Goal: Task Accomplishment & Management: Complete application form

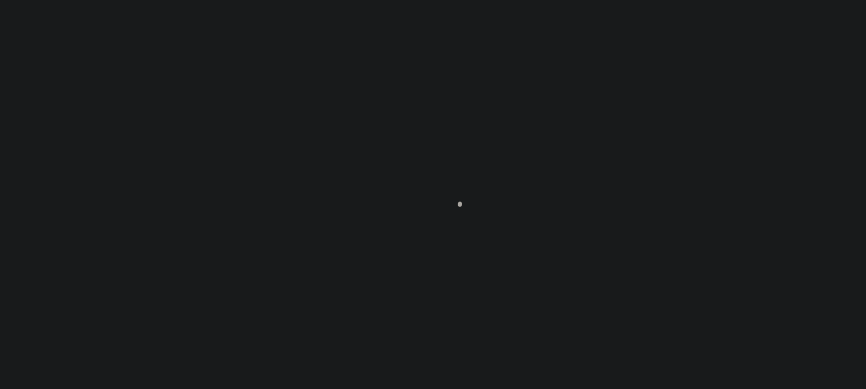
select select "200"
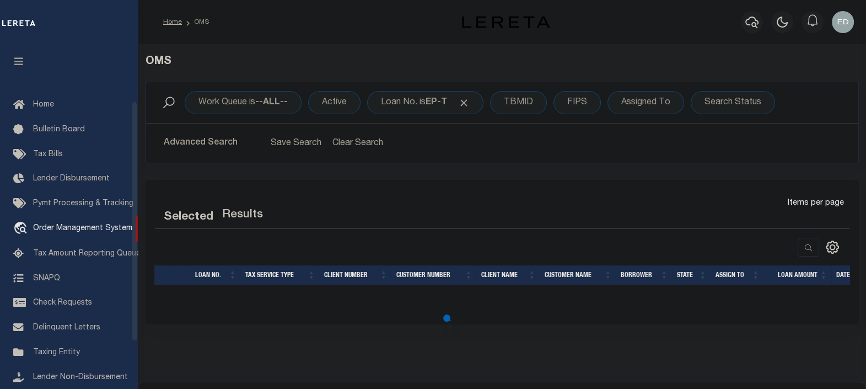
scroll to position [81, 0]
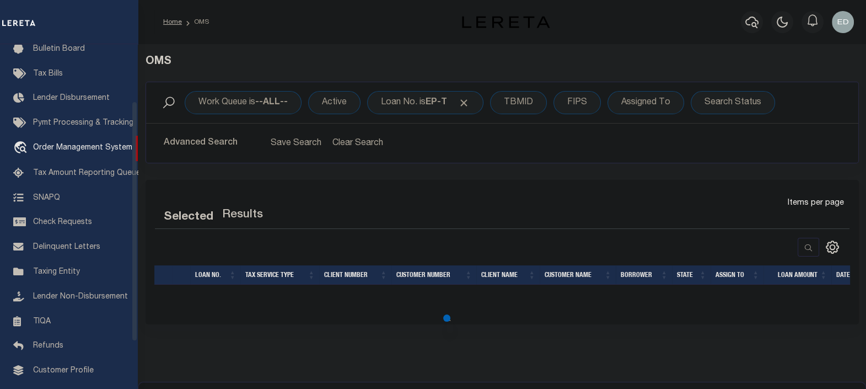
select select "200"
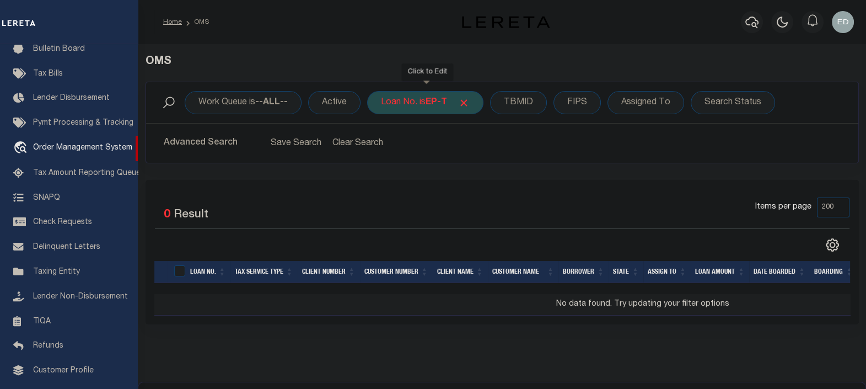
click at [446, 99] on b "EP-T" at bounding box center [437, 102] width 22 height 9
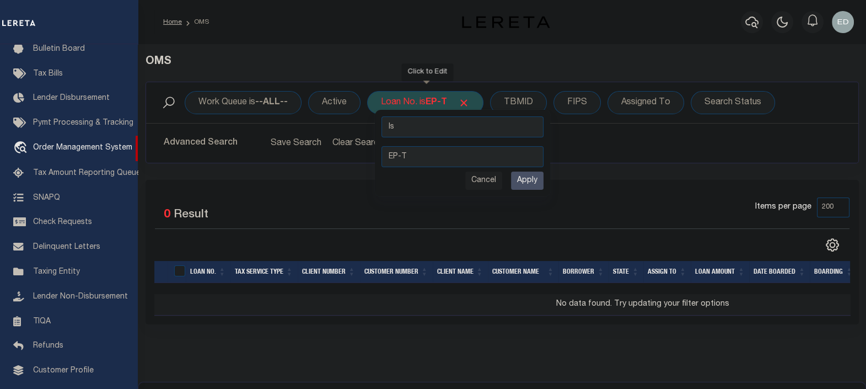
click at [451, 130] on select "Is Contains" at bounding box center [463, 126] width 162 height 21
select select "c"
click at [382, 116] on select "Is Contains" at bounding box center [463, 126] width 162 height 21
click at [523, 179] on input "Apply" at bounding box center [527, 181] width 33 height 18
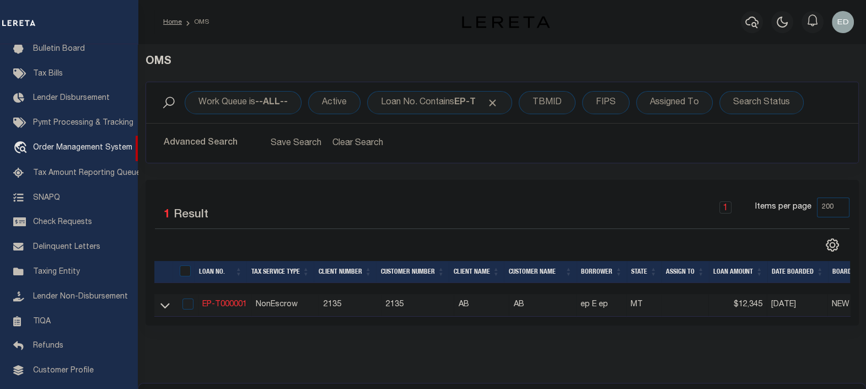
click at [403, 189] on div "Selected 1 Result 1 Items per page 10 25 50 100 200" at bounding box center [503, 253] width 714 height 146
click at [375, 190] on div "Selected 1 Result 1 Items per page 10 25 50 100 200" at bounding box center [503, 253] width 714 height 146
click at [430, 185] on div "Selected 1 Result 1 Items per page 10 25 50 100 200" at bounding box center [503, 253] width 714 height 146
click at [412, 191] on div "Selected 1 Result 1 Items per page 10 25 50 100 200" at bounding box center [503, 253] width 714 height 146
click at [433, 190] on div "Selected 1 Result 1 Items per page 10 25 50 100 200" at bounding box center [503, 253] width 714 height 146
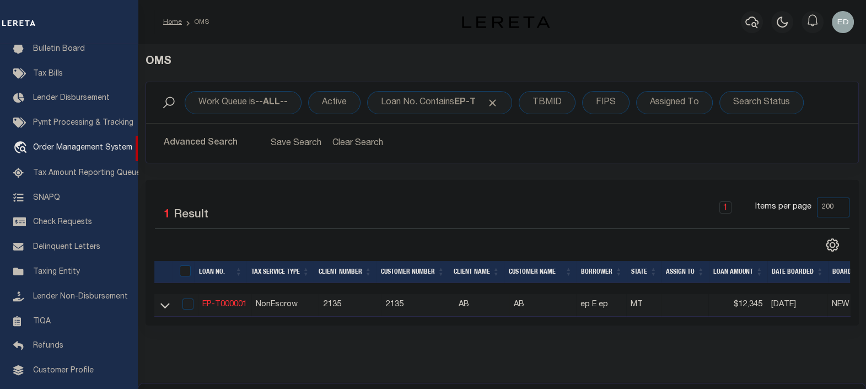
click at [395, 192] on div "Selected 1 Result 1 Items per page 10 25 50 100 200" at bounding box center [503, 253] width 714 height 146
drag, startPoint x: 420, startPoint y: 190, endPoint x: 385, endPoint y: 195, distance: 34.5
click at [420, 190] on div "Selected 1 Result 1 Items per page 10 25 50 100 200" at bounding box center [503, 253] width 714 height 146
drag, startPoint x: 385, startPoint y: 195, endPoint x: 410, endPoint y: 192, distance: 24.4
click at [387, 194] on div "Selected 1 Result 1 Items per page 10 25 50 100 200" at bounding box center [503, 253] width 714 height 146
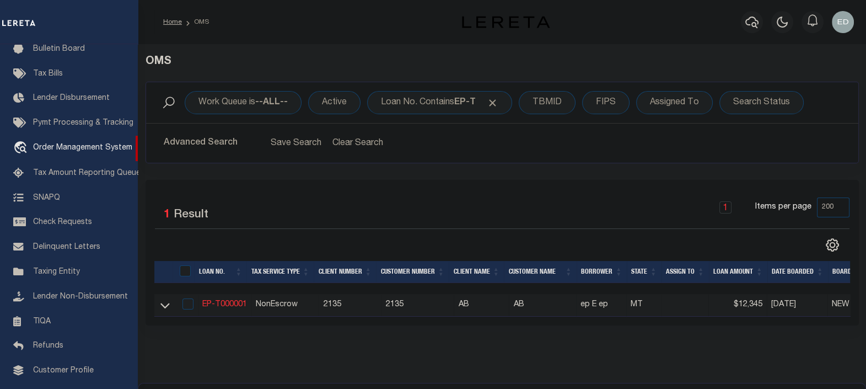
drag, startPoint x: 431, startPoint y: 190, endPoint x: 396, endPoint y: 193, distance: 34.9
click at [425, 191] on div "Selected 1 Result 1 Items per page 10 25 50 100 200" at bounding box center [503, 253] width 714 height 146
click at [396, 193] on div "Selected 1 Result 1 Items per page 10 25 50 100 200" at bounding box center [503, 253] width 714 height 146
click at [417, 192] on div "Selected 1 Result 1 Items per page 10 25 50 100 200" at bounding box center [503, 253] width 714 height 146
click at [378, 196] on div "Selected 1 Result 1 Items per page 10 25 50 100 200" at bounding box center [503, 253] width 714 height 146
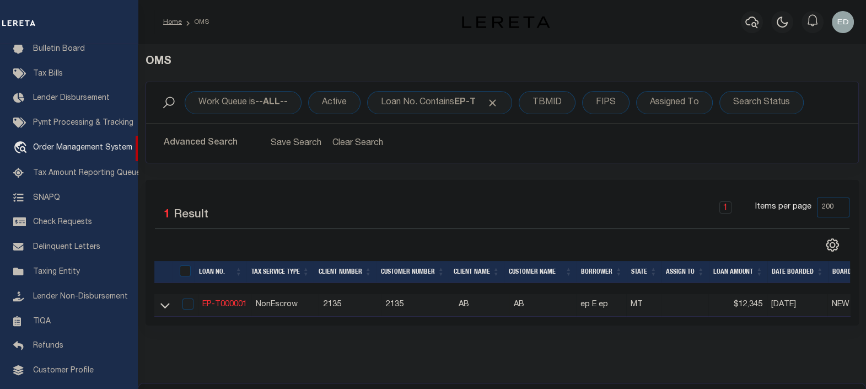
click at [381, 195] on div "Selected 1 Result 1 Items per page 10 25 50 100 200" at bounding box center [503, 253] width 714 height 146
click at [207, 306] on link "EP-T000001" at bounding box center [224, 305] width 45 height 8
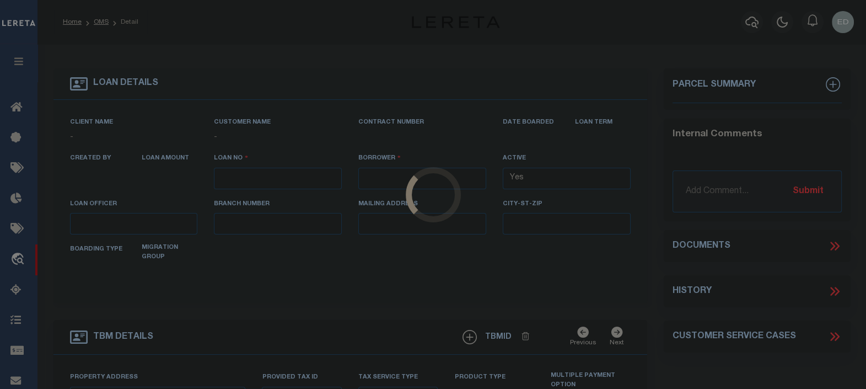
type input "EP-T000001"
type input "ep E ep"
select select
type input "[STREET_ADDRESS]"
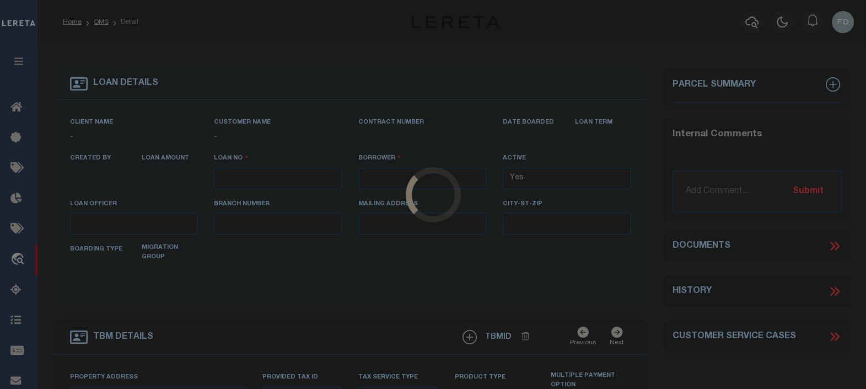
type input "[GEOGRAPHIC_DATA] NC 27405-7605"
type input "[DATE]"
select select "10"
select select "NonEscrow"
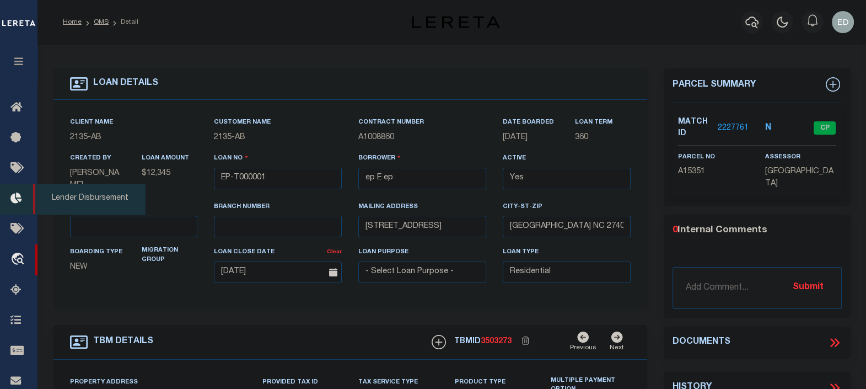
type input "[STREET_ADDRESS]"
select select
type input "BILLINGS MT 59101-1731"
type input "MT"
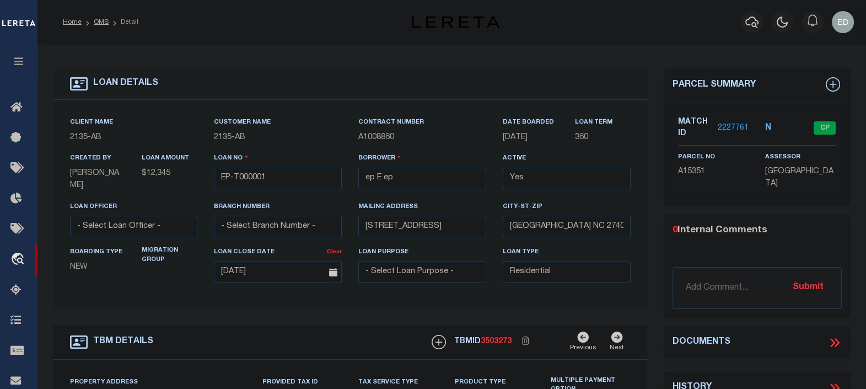
click at [656, 202] on div "Parcel Summary Match ID 2227761 N parcel no A15351 assessor 0" at bounding box center [757, 375] width 203 height 614
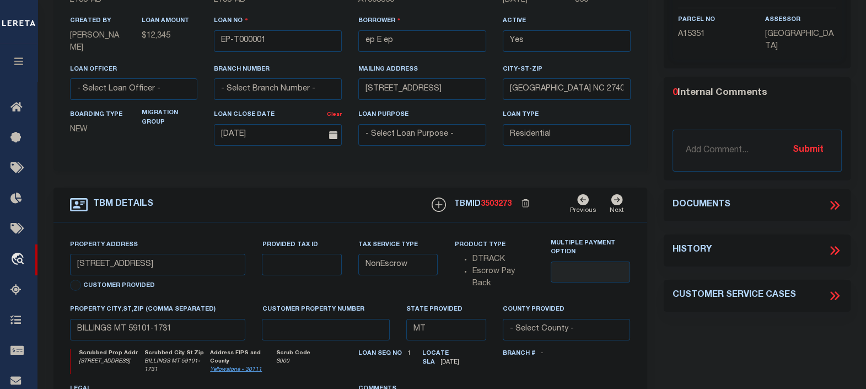
click at [833, 201] on icon at bounding box center [833, 205] width 5 height 9
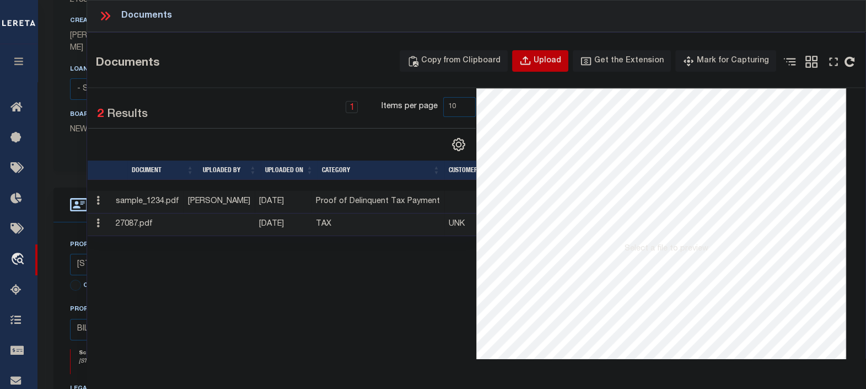
click at [550, 59] on div "Upload" at bounding box center [548, 61] width 28 height 12
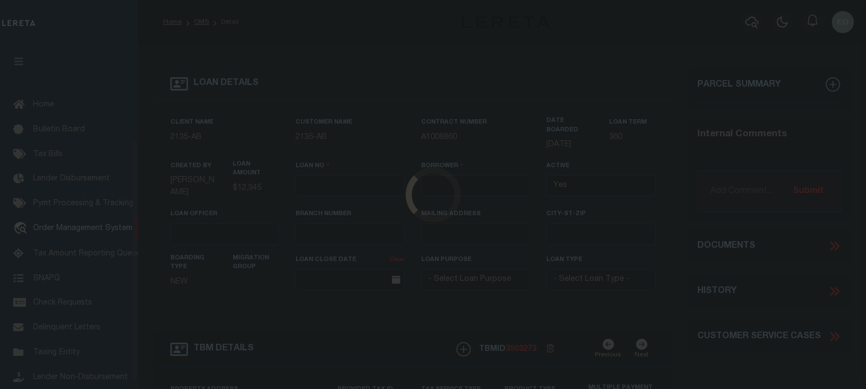
type input "EP-T000001"
type input "ep E ep"
select select
type input "[STREET_ADDRESS]"
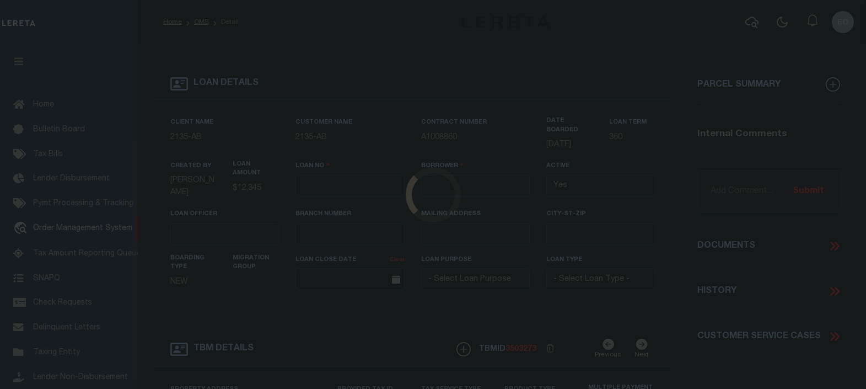
type input "[GEOGRAPHIC_DATA] NC 27405-7605"
type input "[DATE]"
select select "10"
select select "NonEscrow"
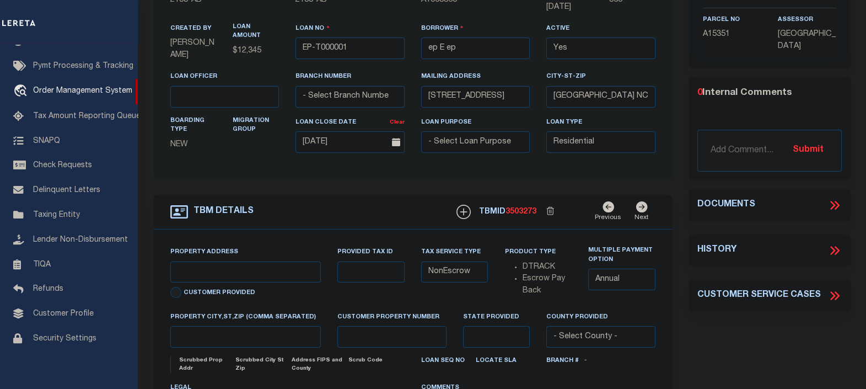
scroll to position [137, 0]
type input "[STREET_ADDRESS]"
select select
type input "BILLINGS MT 59101-1731"
type input "MT"
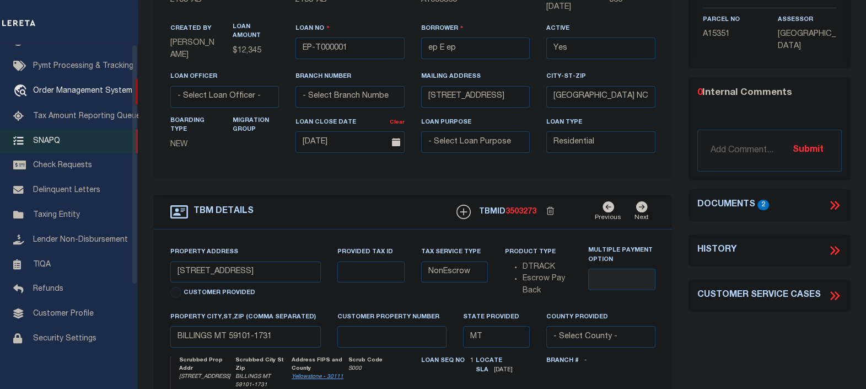
scroll to position [0, 0]
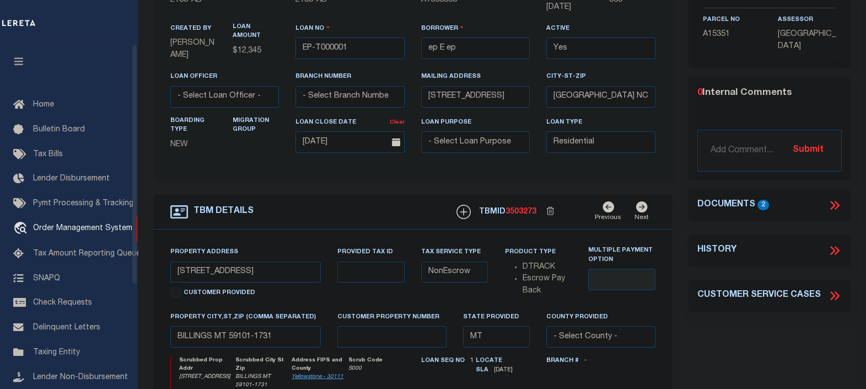
drag, startPoint x: 16, startPoint y: 64, endPoint x: 625, endPoint y: 176, distance: 619.7
click at [16, 64] on icon "button" at bounding box center [19, 61] width 13 height 10
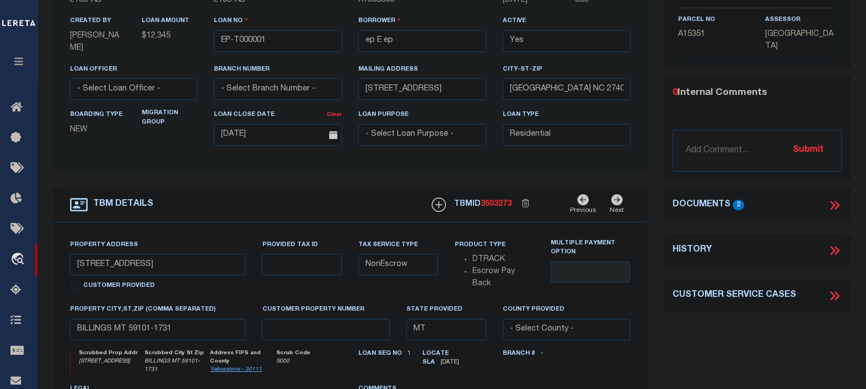
click at [831, 201] on icon at bounding box center [835, 205] width 14 height 14
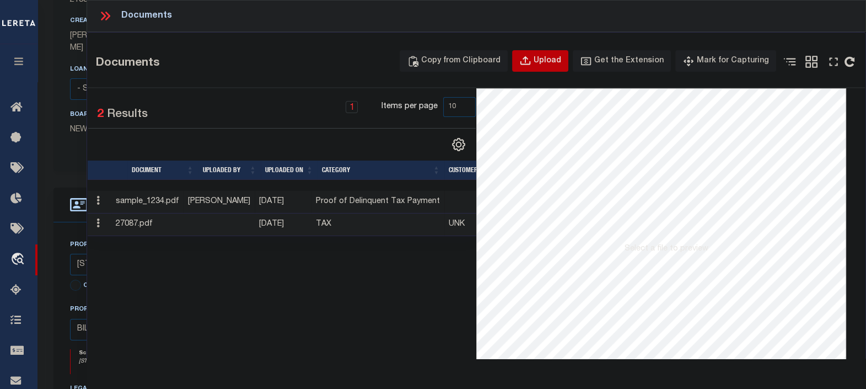
click at [551, 57] on div "Upload" at bounding box center [548, 61] width 28 height 12
click at [554, 52] on button "Upload" at bounding box center [540, 61] width 56 height 22
